Goal: Check status

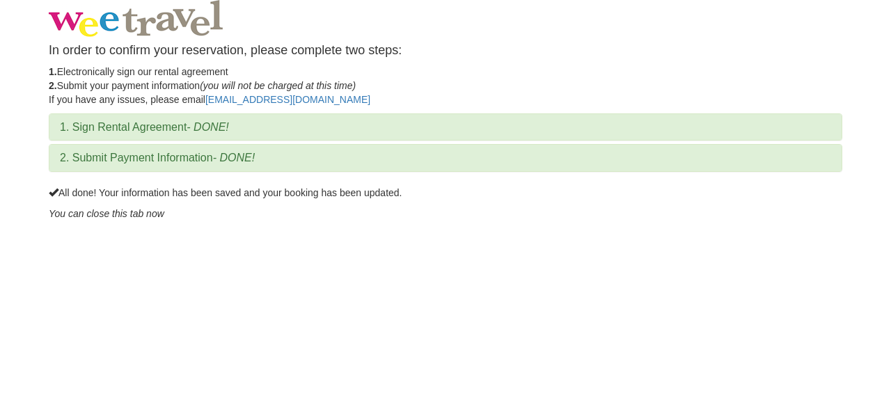
click at [414, 34] on div at bounding box center [445, 18] width 815 height 37
